Goal: Navigation & Orientation: Find specific page/section

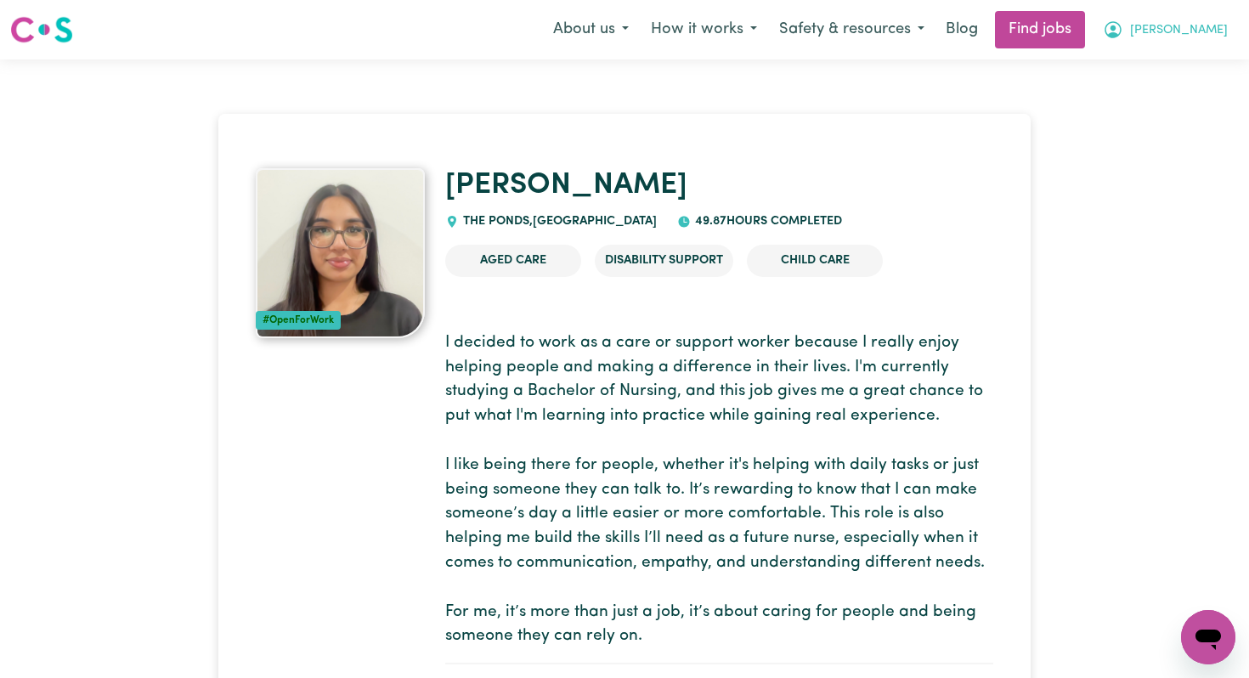
click at [1192, 23] on span "[PERSON_NAME]" at bounding box center [1179, 30] width 98 height 19
click at [1173, 90] on link "My Dashboard" at bounding box center [1171, 98] width 134 height 32
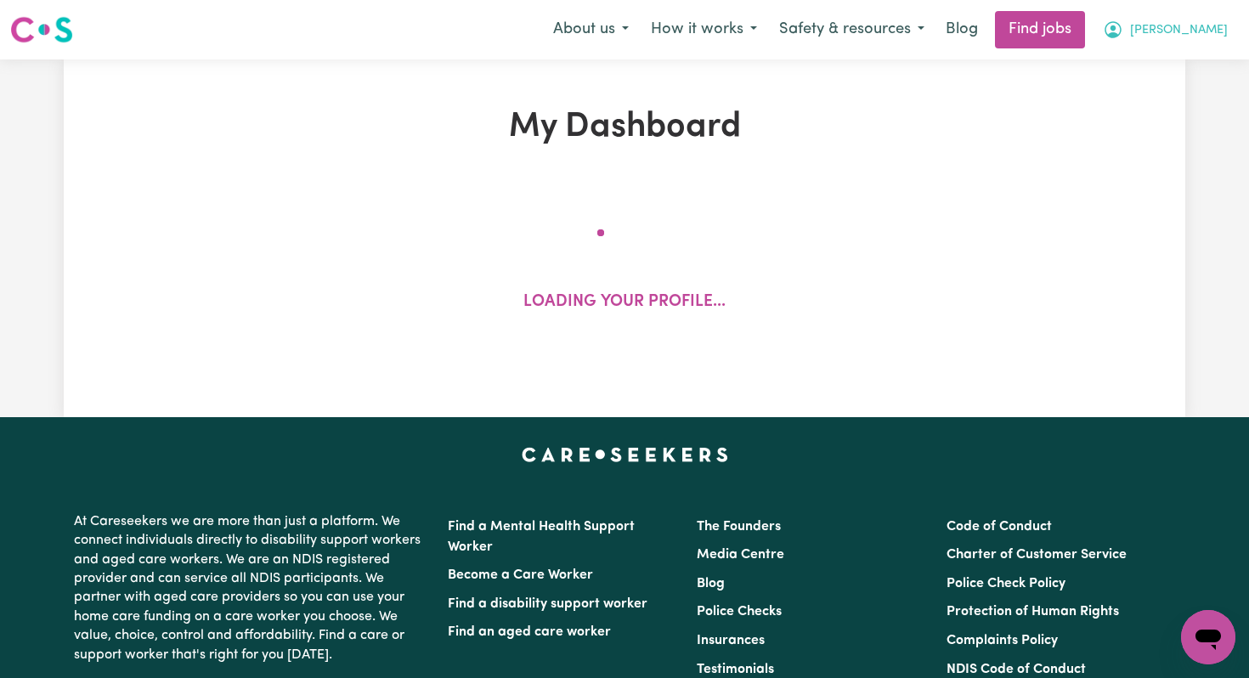
click at [1188, 37] on span "[PERSON_NAME]" at bounding box center [1179, 30] width 98 height 19
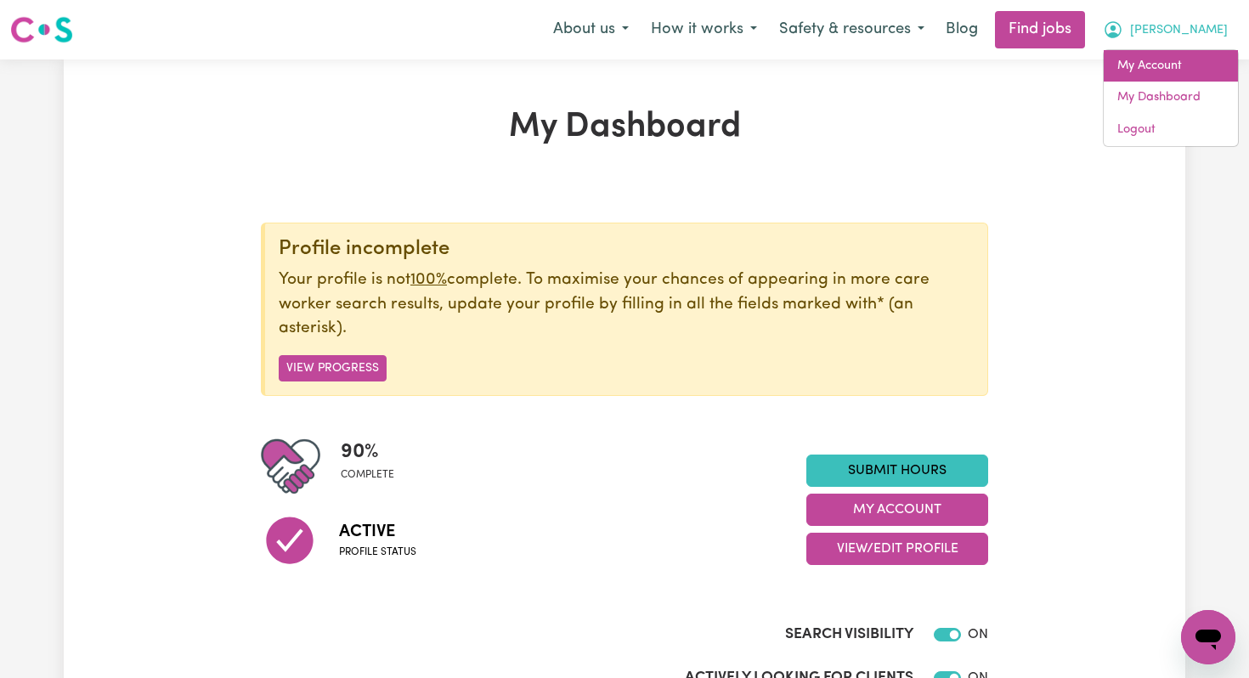
click at [1166, 71] on link "My Account" at bounding box center [1171, 66] width 134 height 32
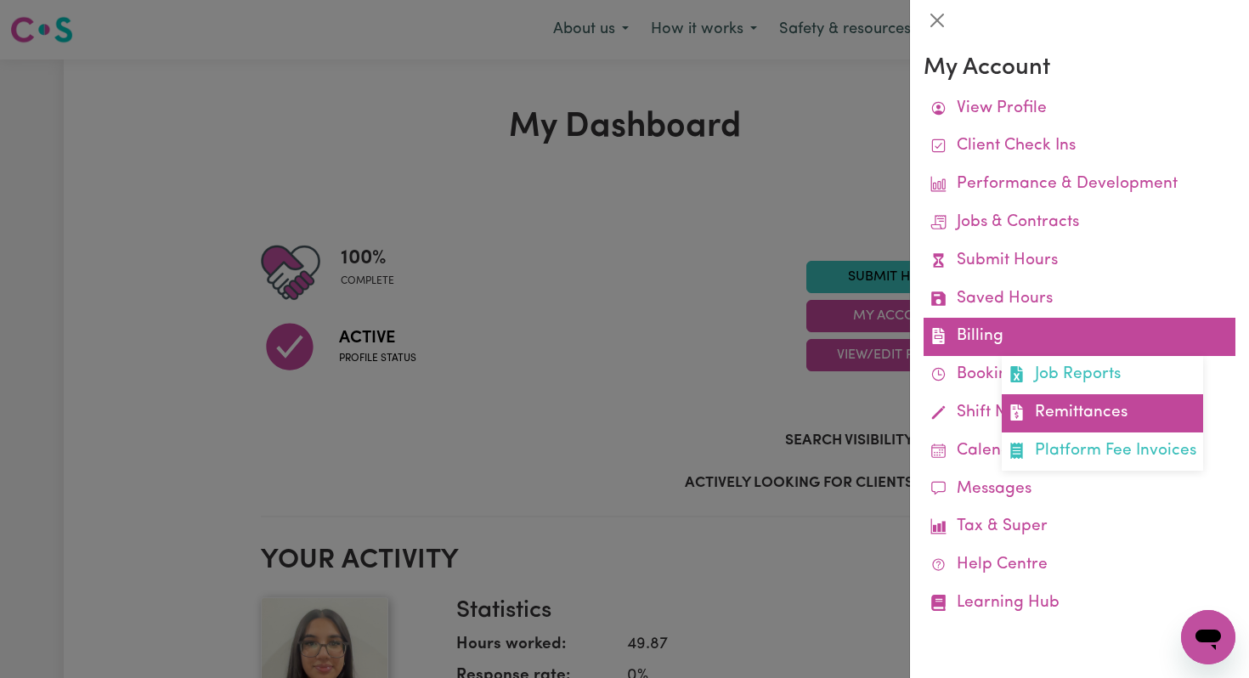
click at [1040, 407] on link "Remittances" at bounding box center [1102, 413] width 201 height 38
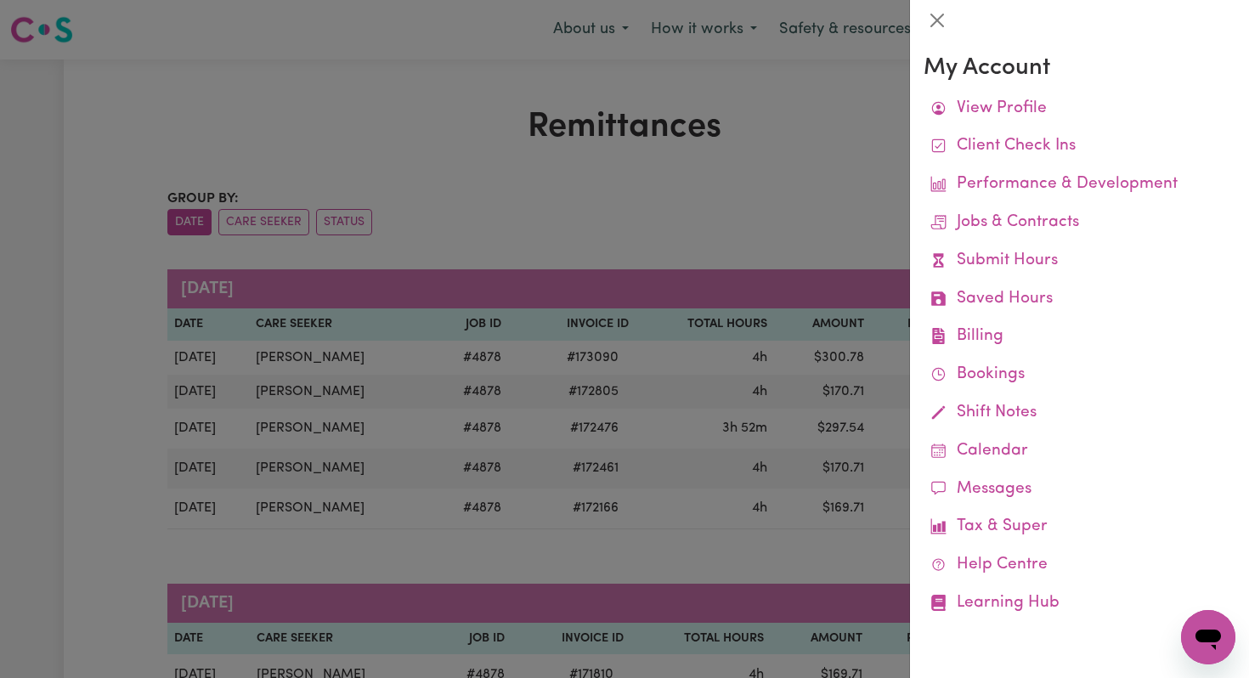
click at [798, 180] on div at bounding box center [624, 339] width 1249 height 678
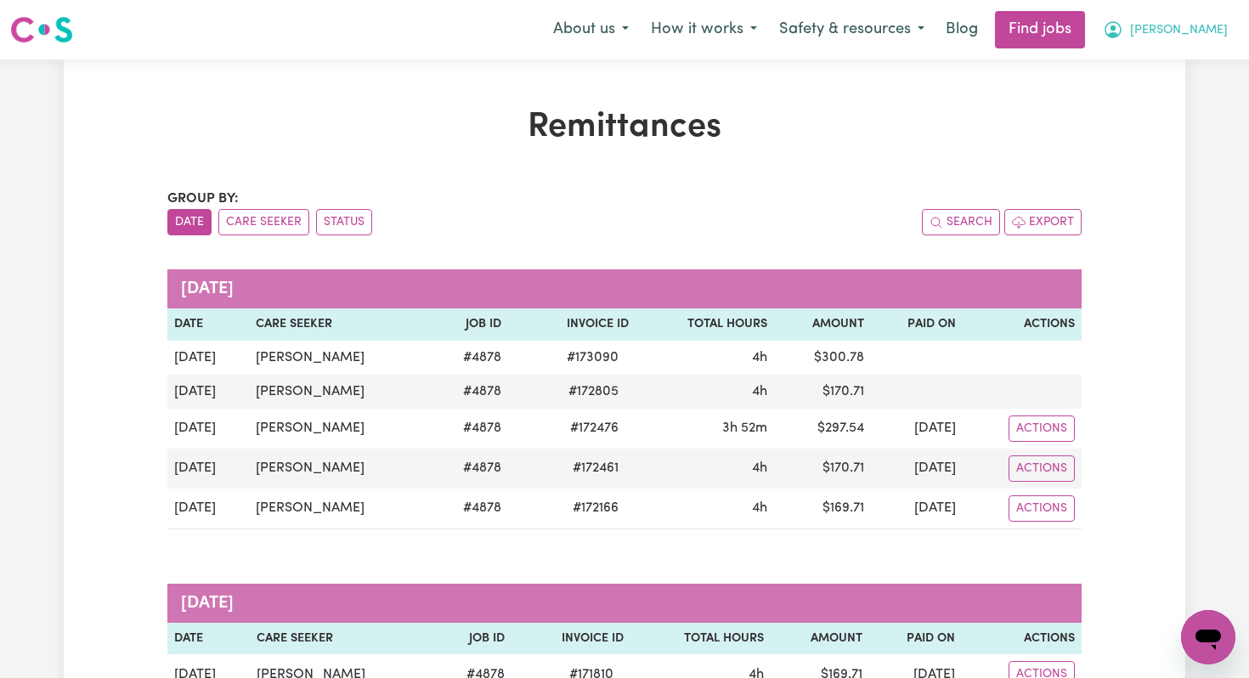
click at [1176, 24] on button "[PERSON_NAME]" at bounding box center [1165, 30] width 147 height 36
click at [1155, 68] on link "My Account" at bounding box center [1171, 66] width 134 height 32
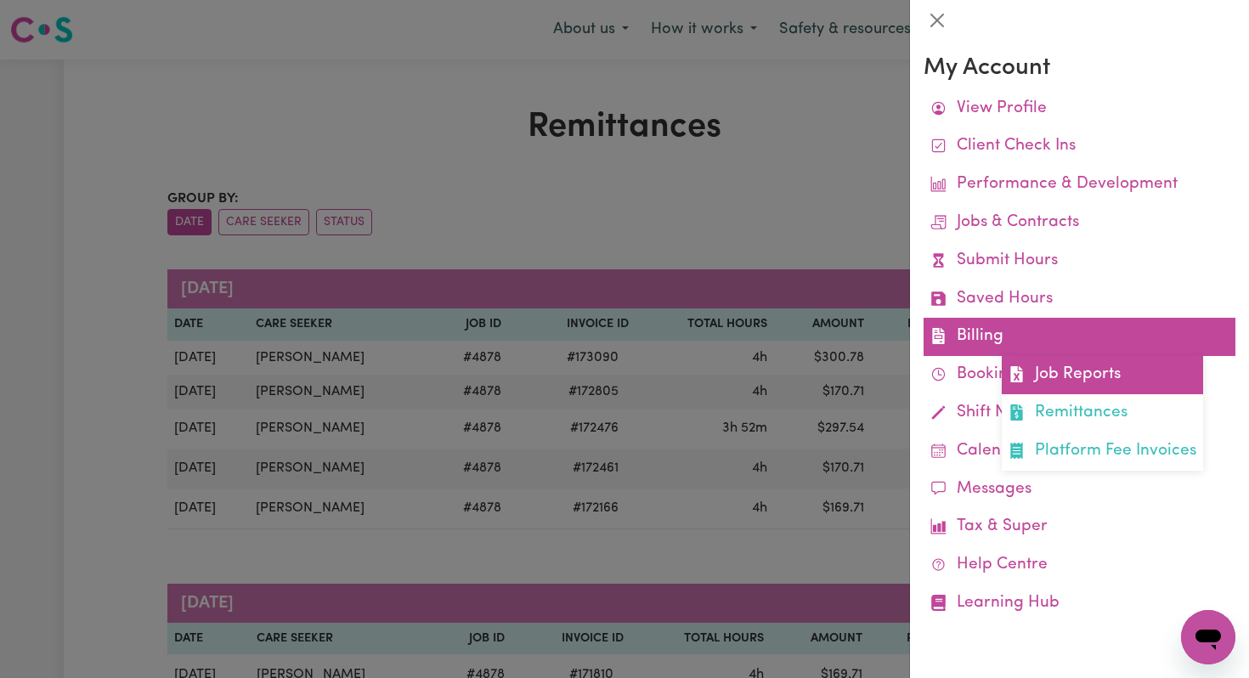
click at [1044, 370] on link "Job Reports" at bounding box center [1102, 375] width 201 height 38
